Goal: Task Accomplishment & Management: Manage account settings

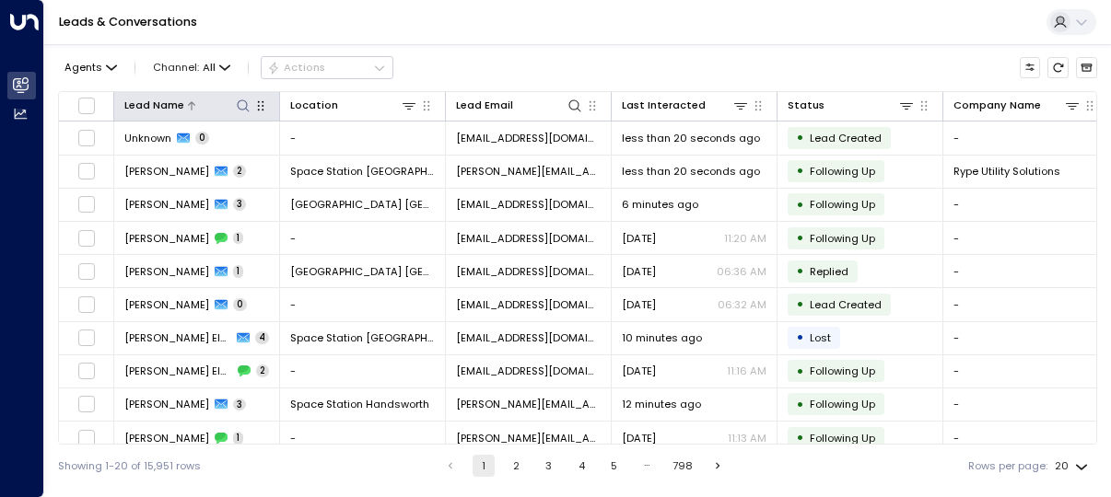
click at [239, 105] on icon at bounding box center [243, 106] width 15 height 15
type input "******"
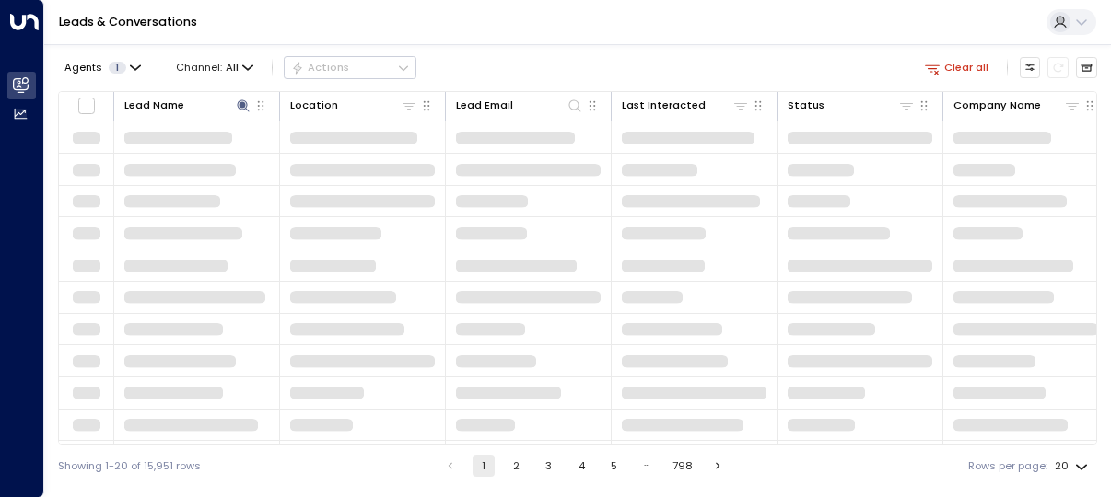
click at [698, 43] on div "Leads & Conversations" at bounding box center [577, 22] width 1066 height 45
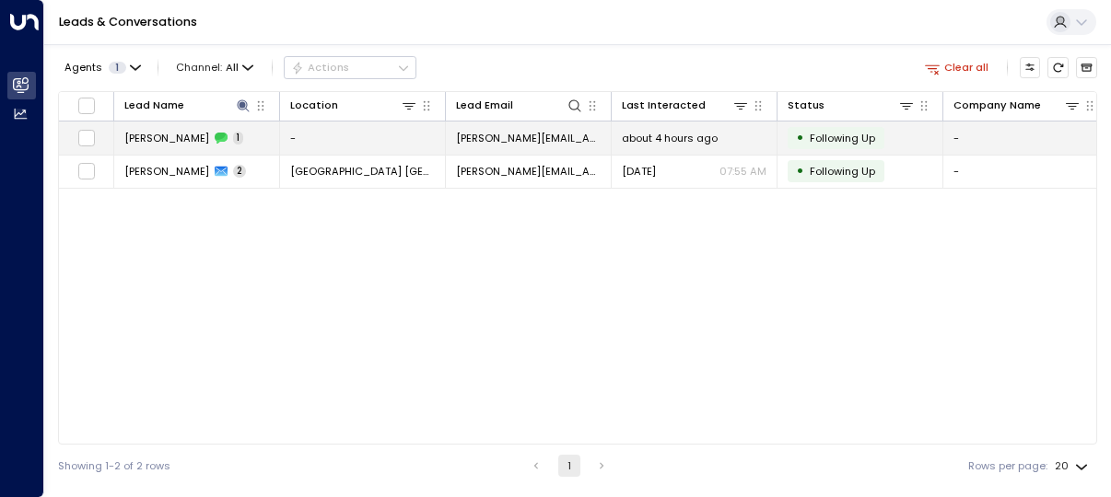
click at [570, 136] on span "[PERSON_NAME][EMAIL_ADDRESS][PERSON_NAME][DOMAIN_NAME]" at bounding box center [528, 138] width 145 height 15
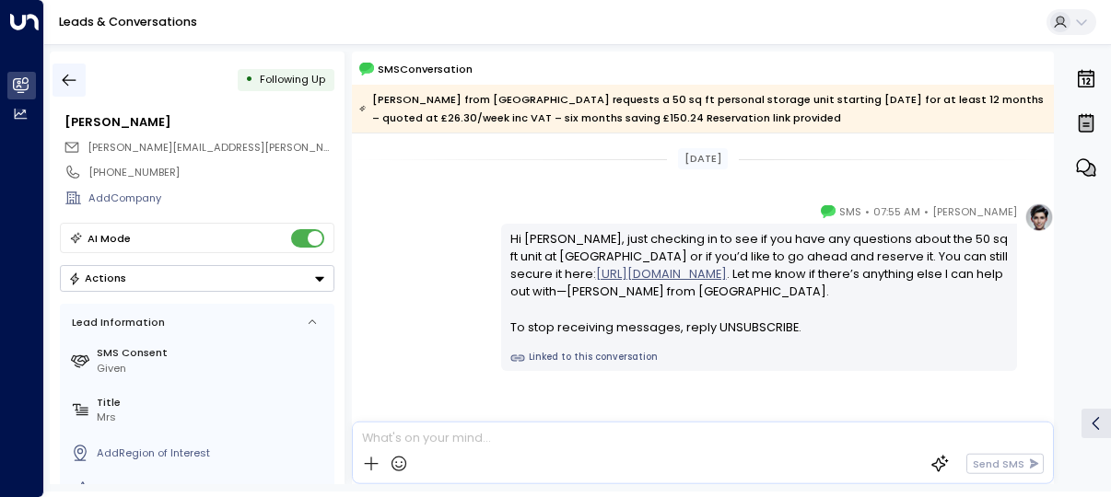
click at [61, 73] on icon "button" at bounding box center [69, 80] width 18 height 18
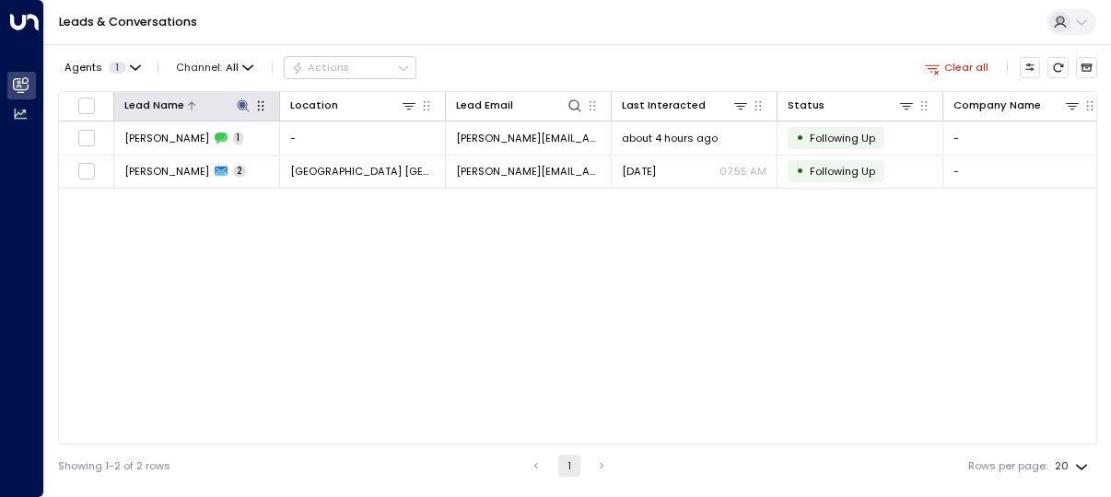
click at [248, 102] on icon at bounding box center [243, 106] width 15 height 15
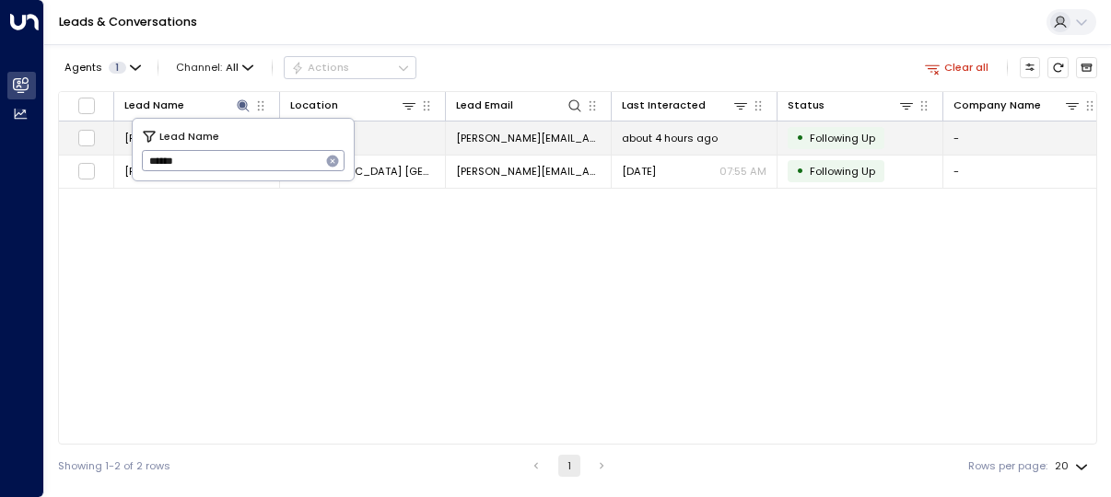
drag, startPoint x: 283, startPoint y: 153, endPoint x: 78, endPoint y: 154, distance: 204.5
click at [78, 154] on body "Overview Leads & Conversations Leads & Conversations Analytics Analytics Leads …" at bounding box center [555, 243] width 1111 height 487
type input "*"
type input "*******"
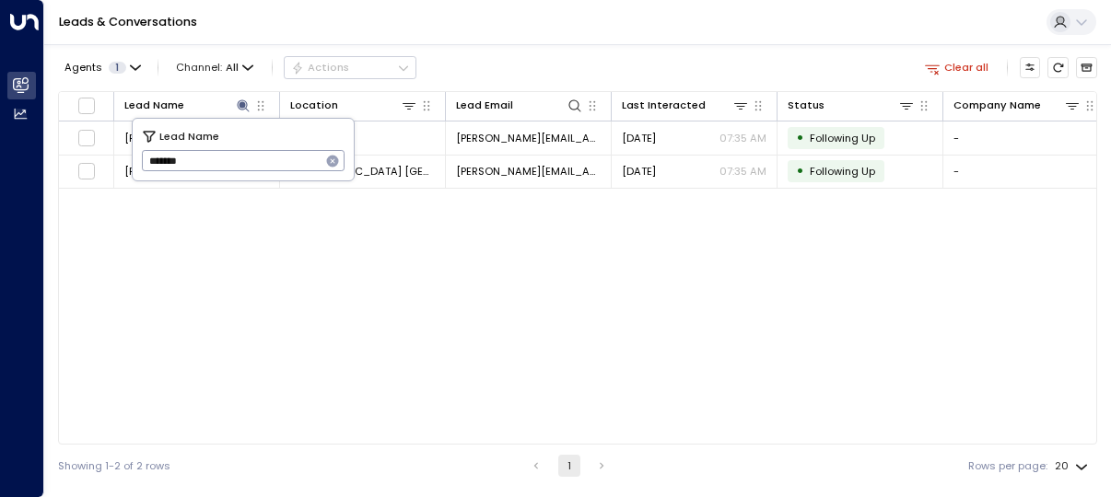
click at [630, 78] on div "Agents 1 Channel: All Actions Clear all" at bounding box center [577, 68] width 1039 height 32
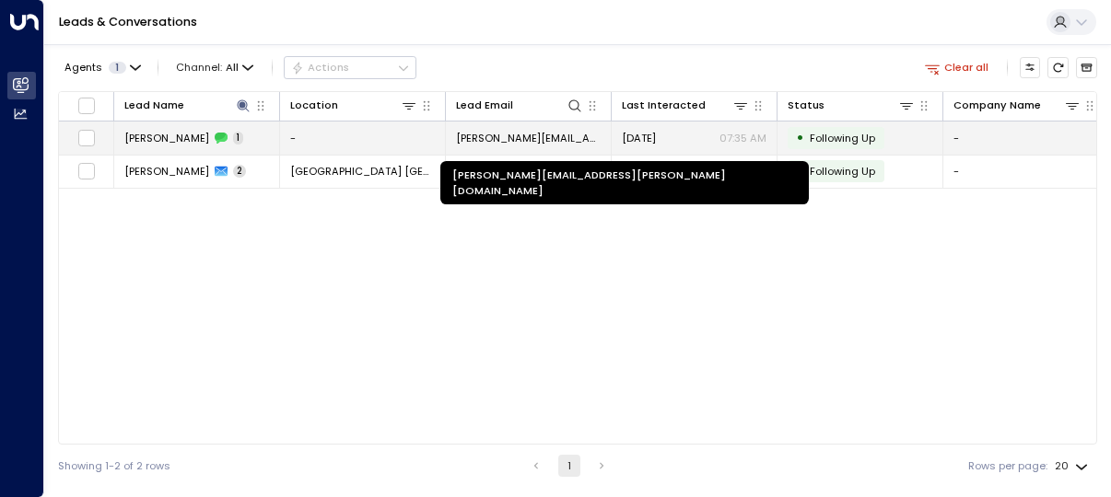
click at [479, 141] on span "[PERSON_NAME][EMAIL_ADDRESS][PERSON_NAME][DOMAIN_NAME]" at bounding box center [528, 138] width 145 height 15
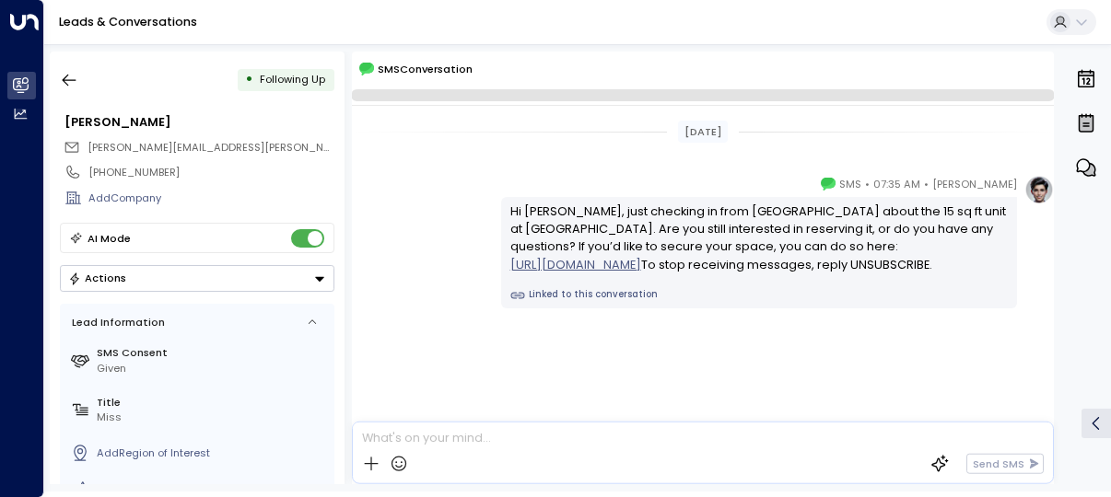
scroll to position [6, 0]
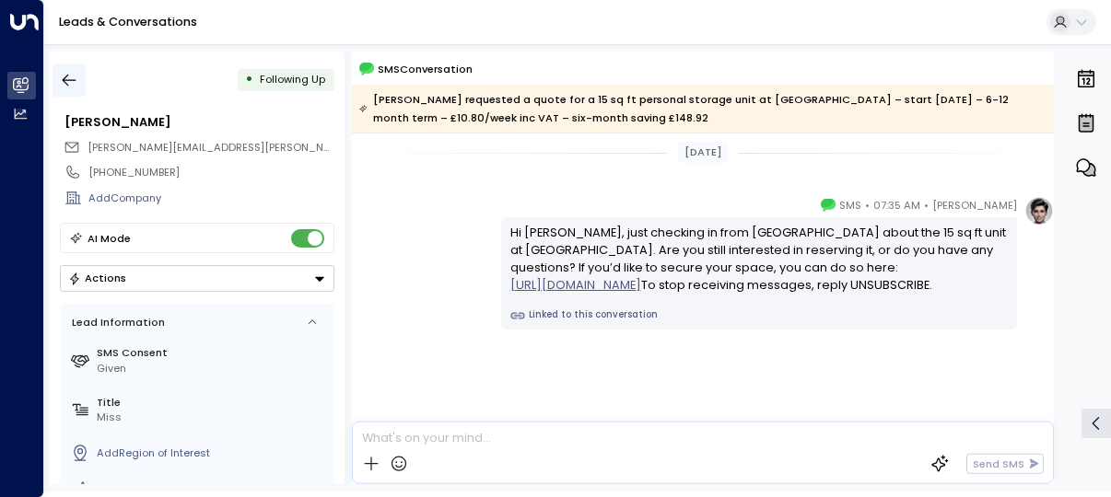
click at [69, 76] on icon "button" at bounding box center [69, 80] width 18 height 18
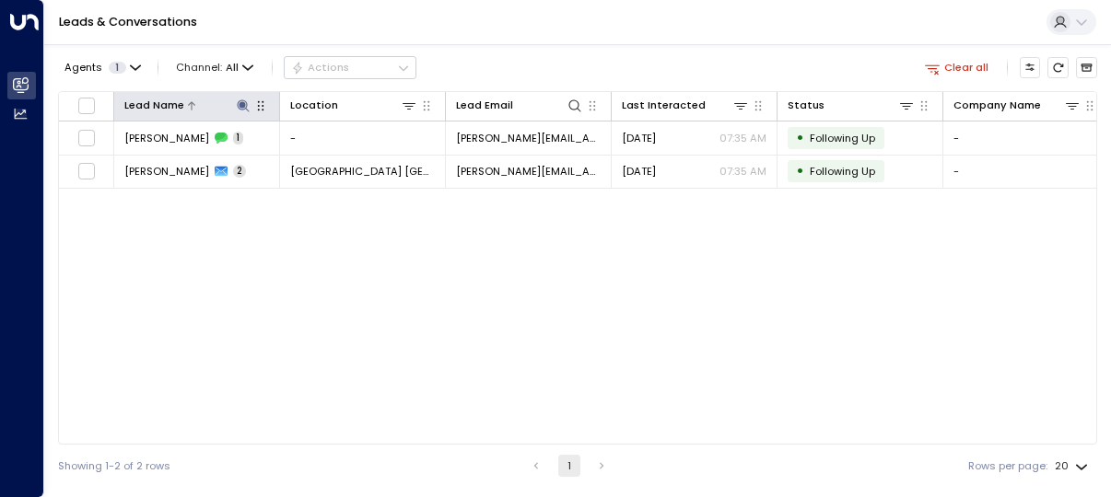
click at [240, 105] on icon at bounding box center [243, 105] width 12 height 12
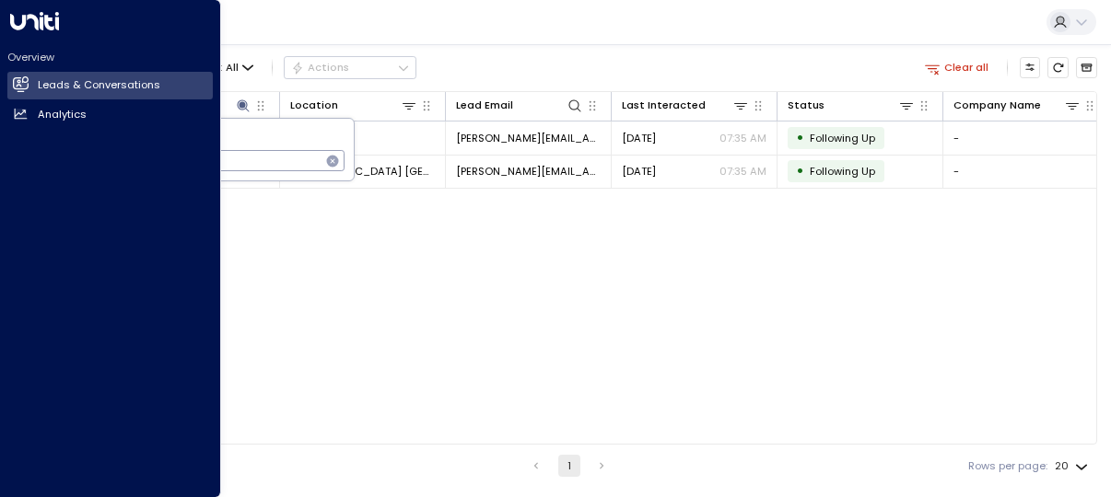
drag, startPoint x: 258, startPoint y: 160, endPoint x: 18, endPoint y: 165, distance: 239.5
click at [18, 165] on body "Overview Leads & Conversations Leads & Conversations Analytics Analytics Leads …" at bounding box center [555, 243] width 1111 height 487
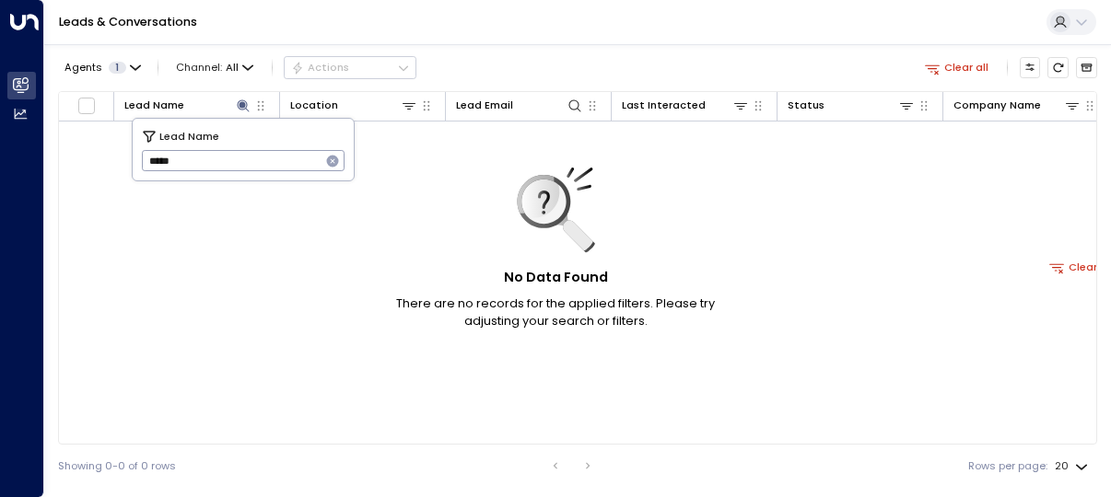
type input "*****"
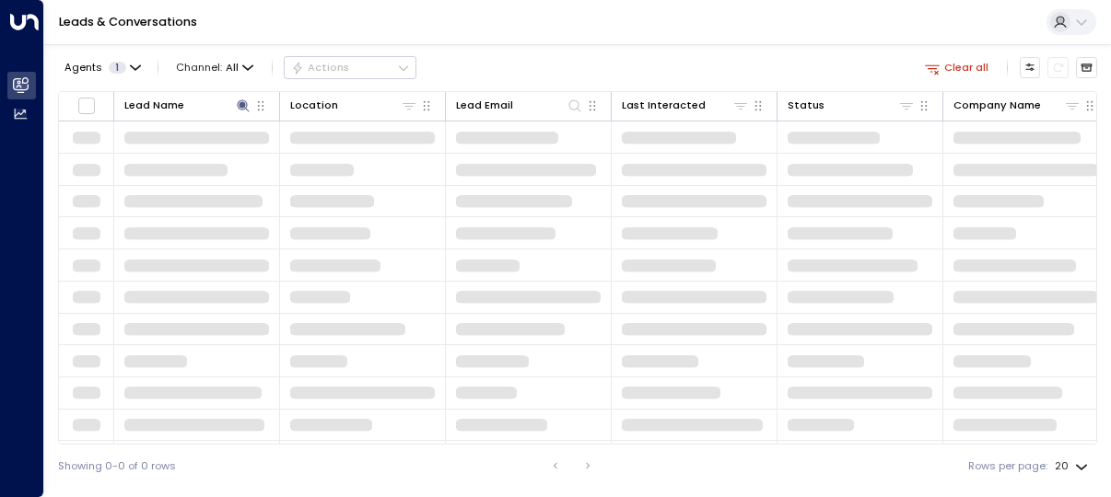
click at [776, 52] on div "Agents 1 Channel: All Actions Clear all" at bounding box center [577, 68] width 1039 height 32
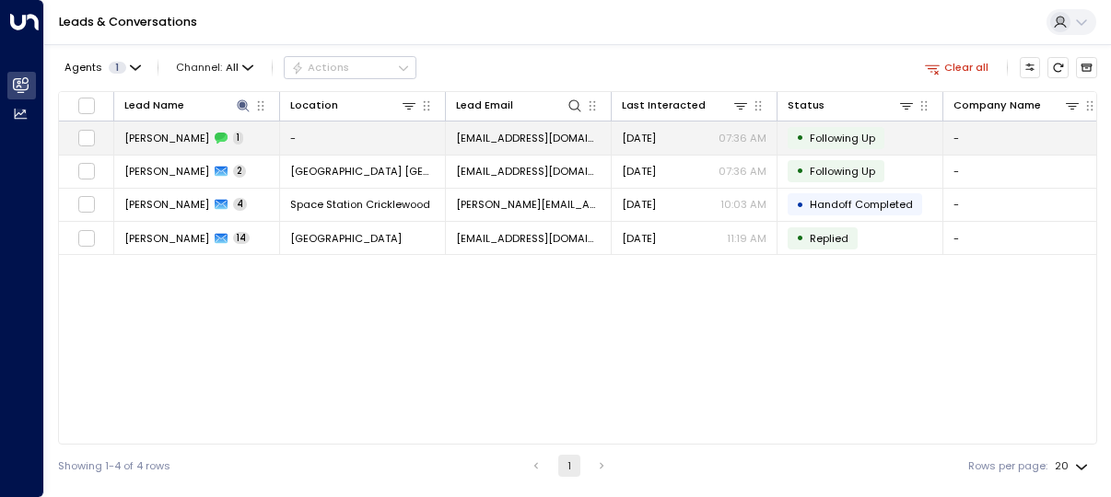
click at [298, 144] on td "-" at bounding box center [363, 138] width 166 height 32
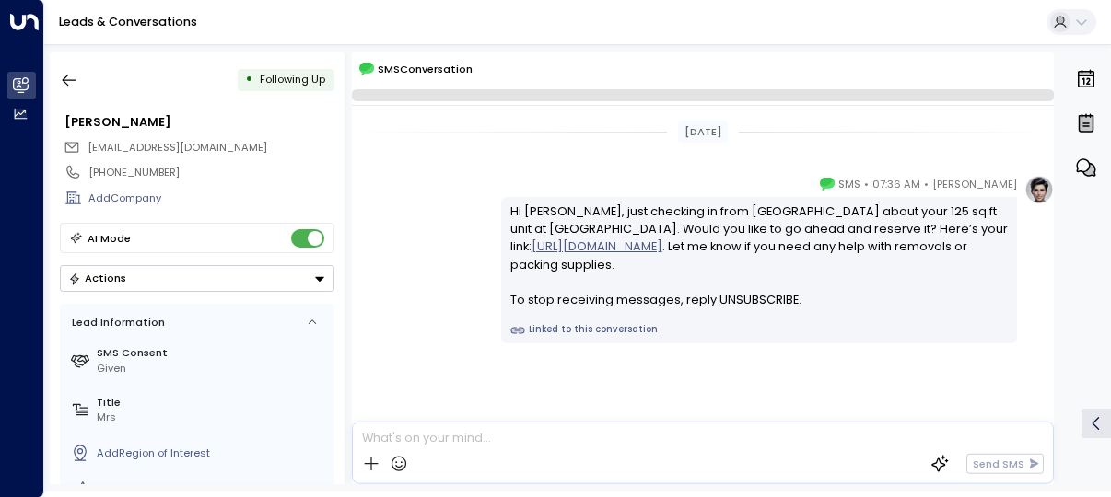
scroll to position [6, 0]
